Goal: Task Accomplishment & Management: Manage account settings

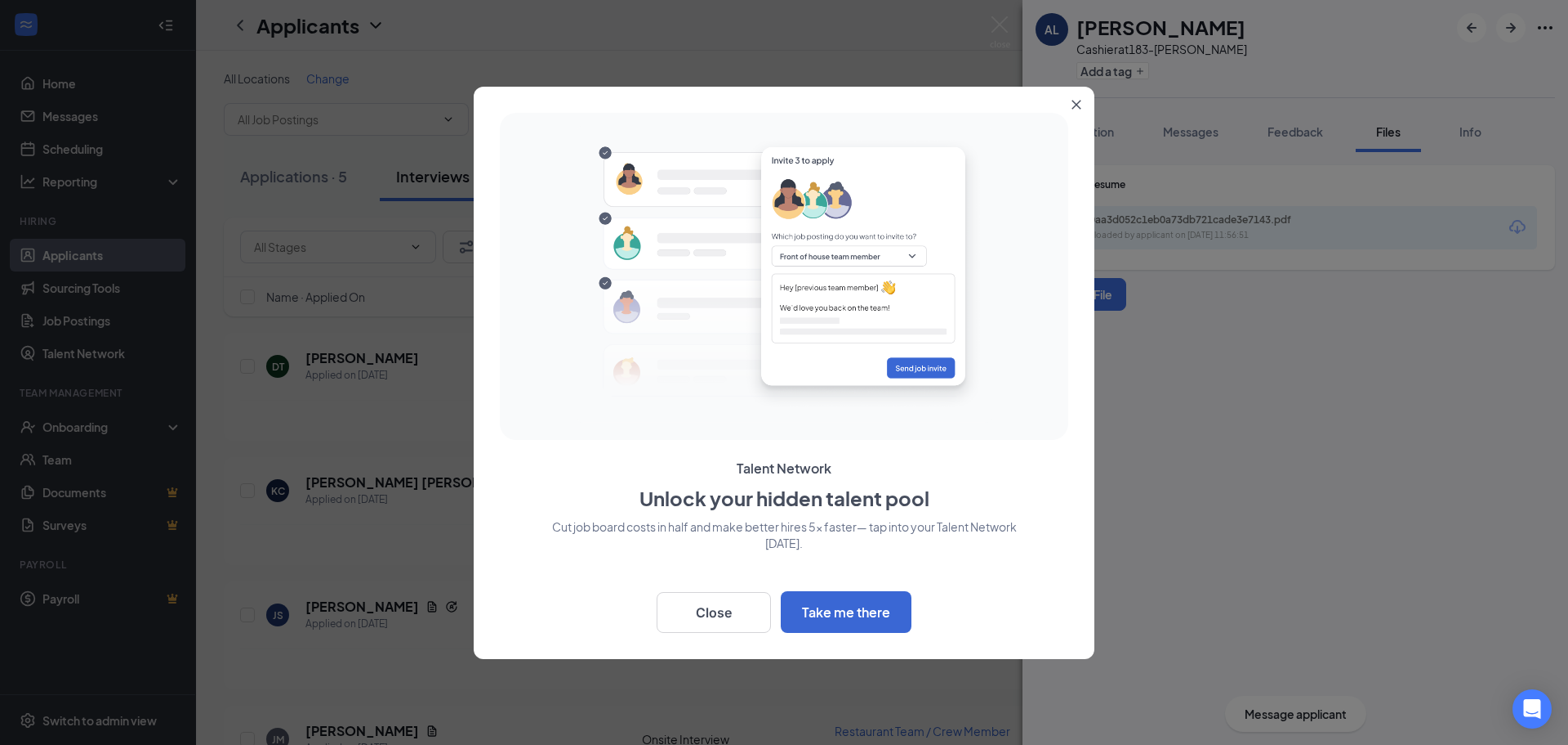
click at [1081, 103] on icon "Close" at bounding box center [1076, 104] width 10 height 10
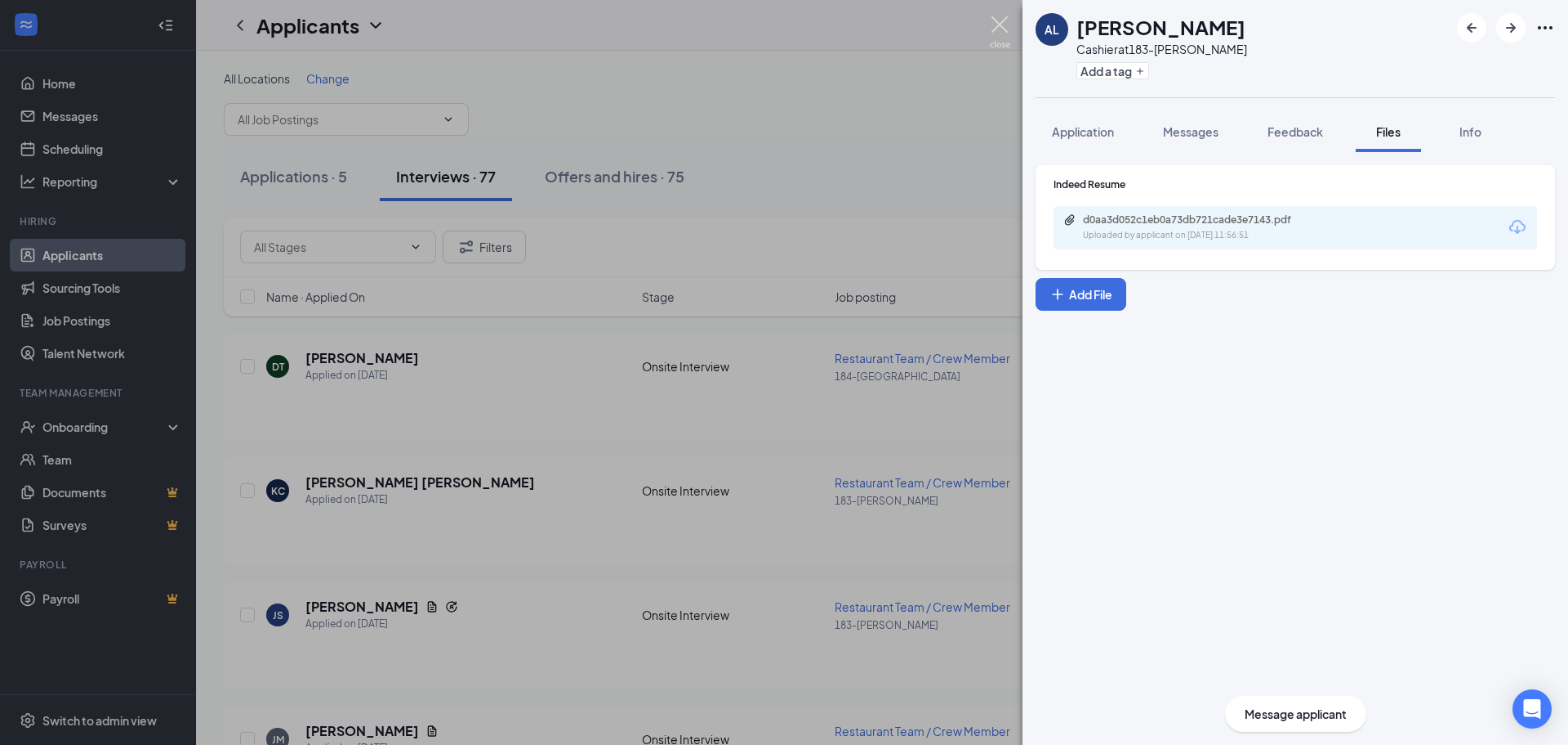
click at [998, 19] on img at bounding box center [1000, 32] width 20 height 32
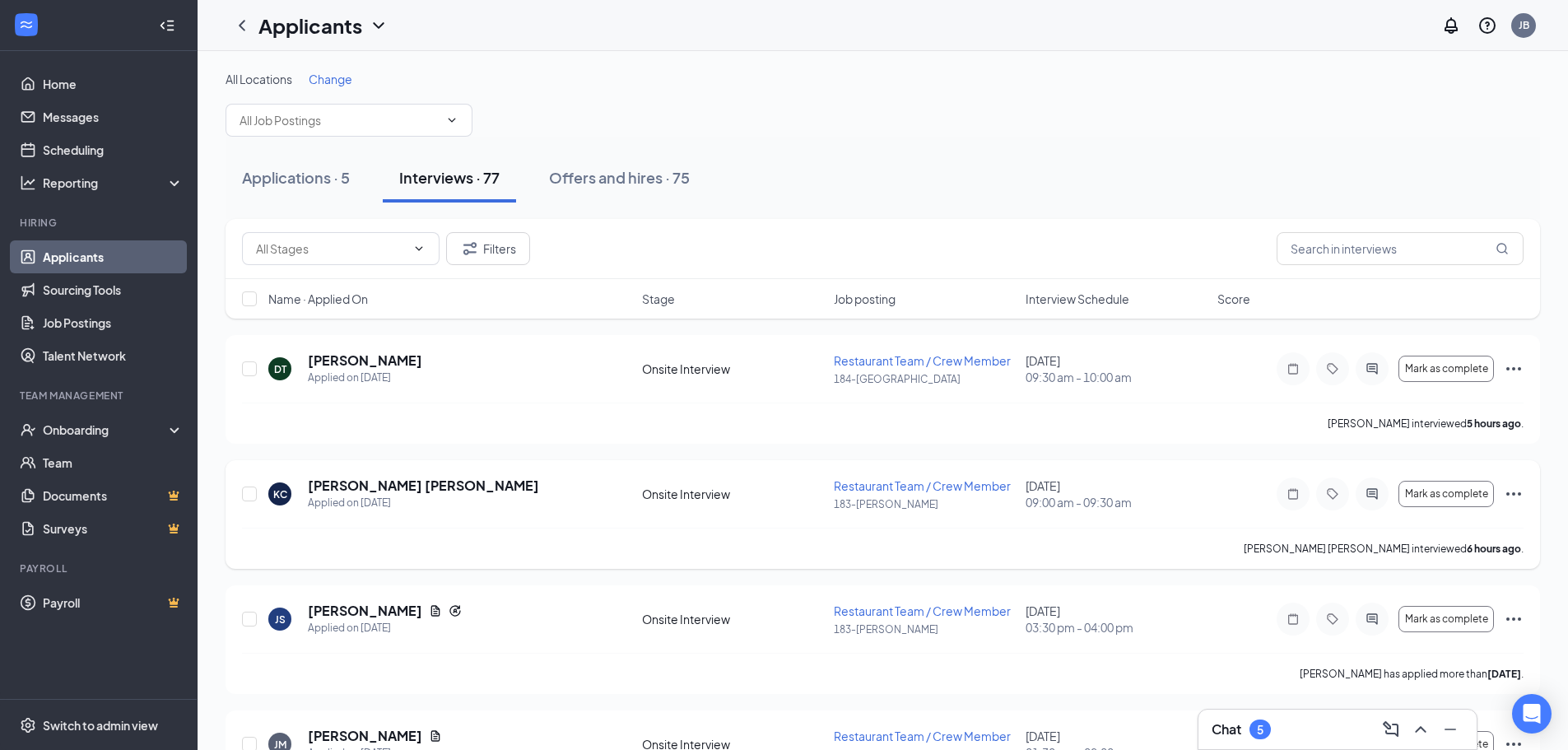
click at [894, 492] on span "Restaurant Team / Crew Member" at bounding box center [923, 485] width 177 height 15
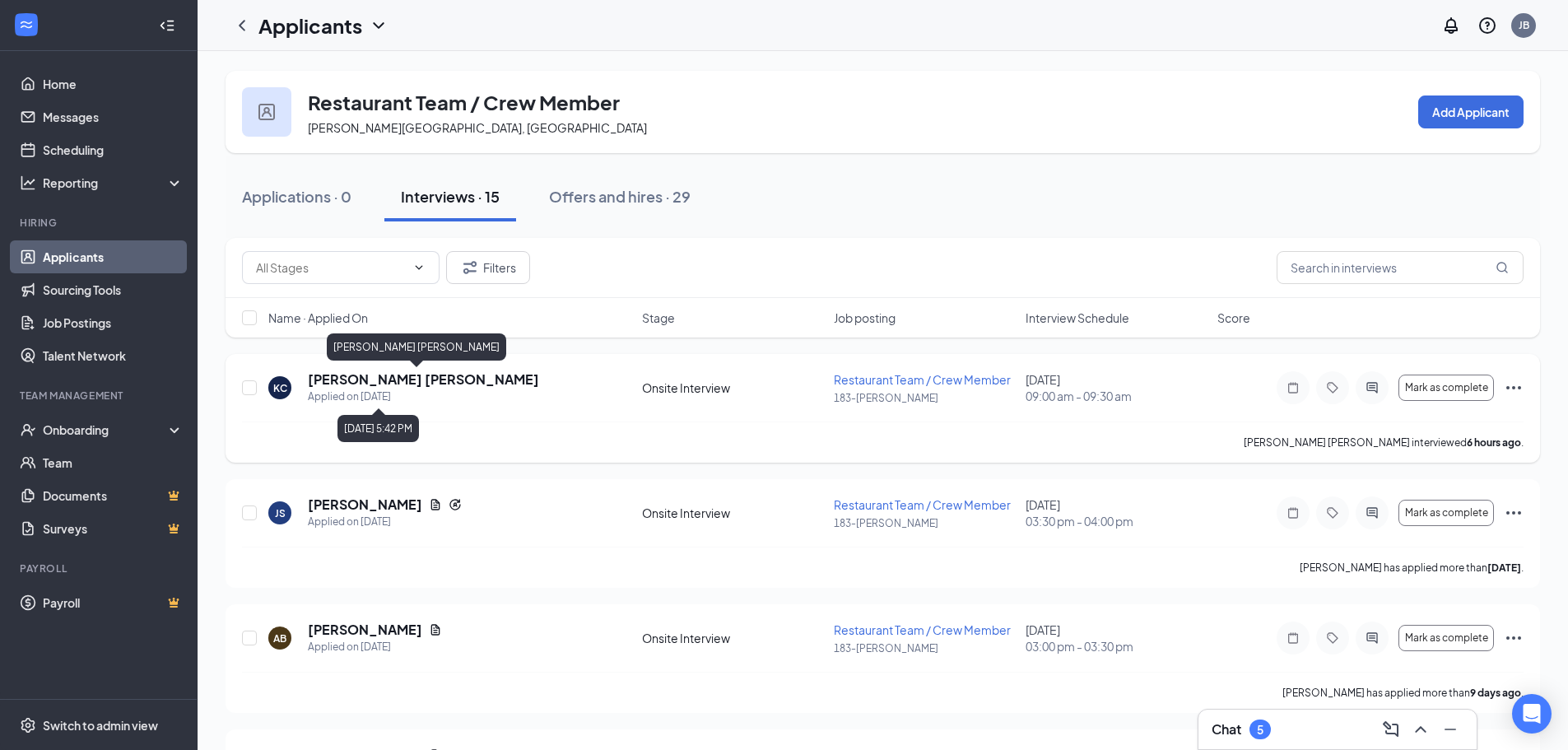
click at [383, 385] on h5 "[PERSON_NAME] [PERSON_NAME]" at bounding box center [423, 379] width 232 height 18
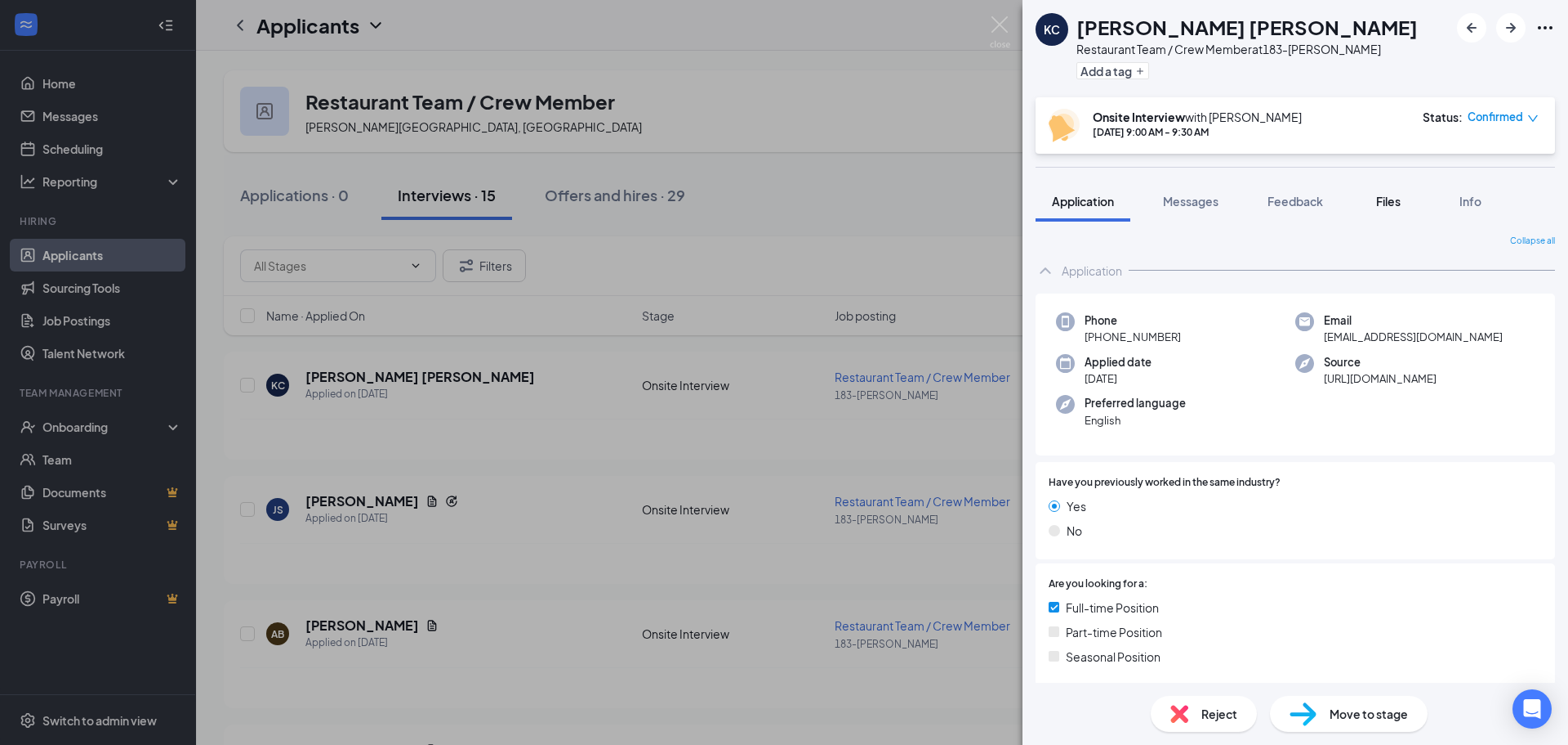
click at [1391, 208] on span "Files" at bounding box center [1389, 201] width 25 height 15
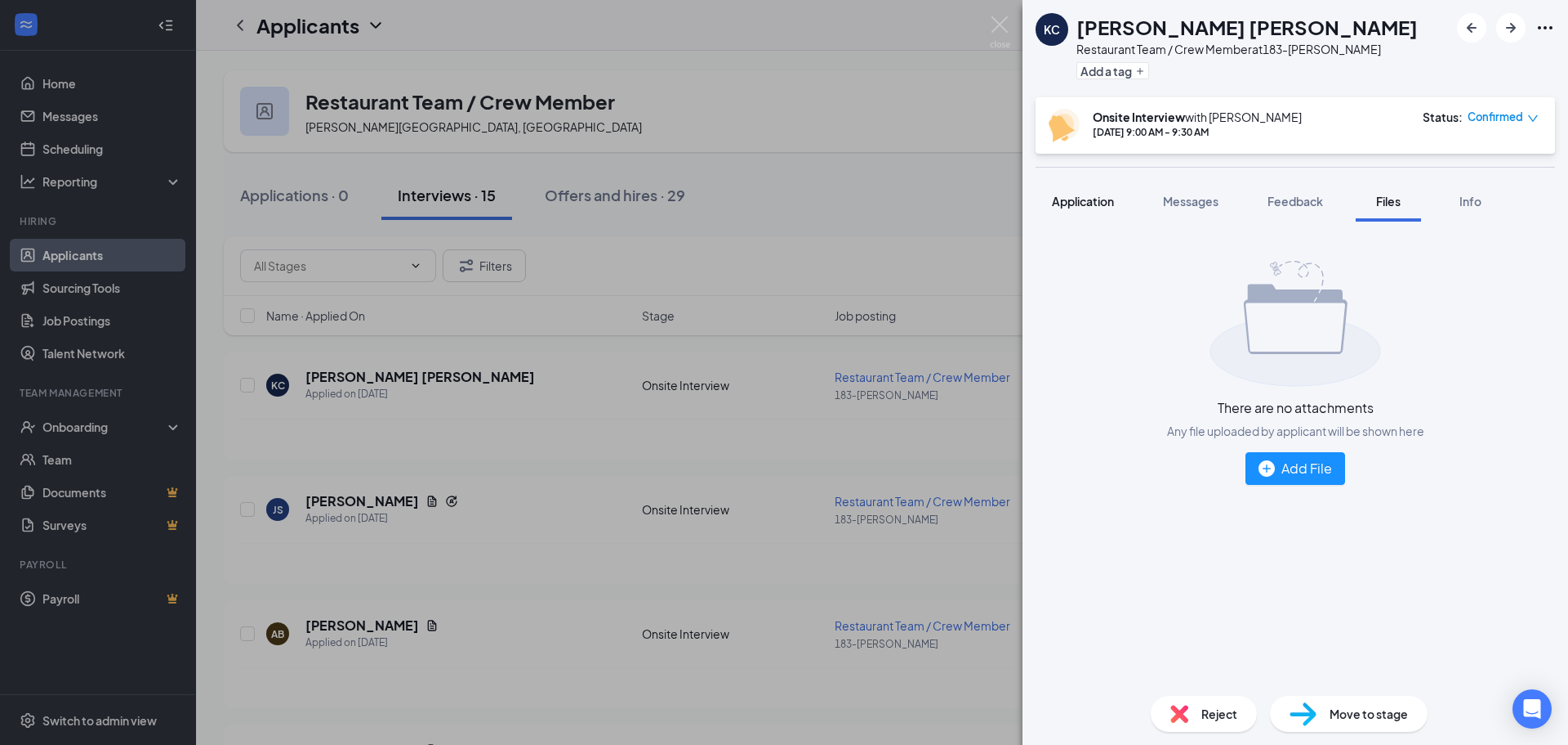
click at [1105, 210] on button "Application" at bounding box center [1083, 201] width 95 height 41
